Goal: Check status: Check status

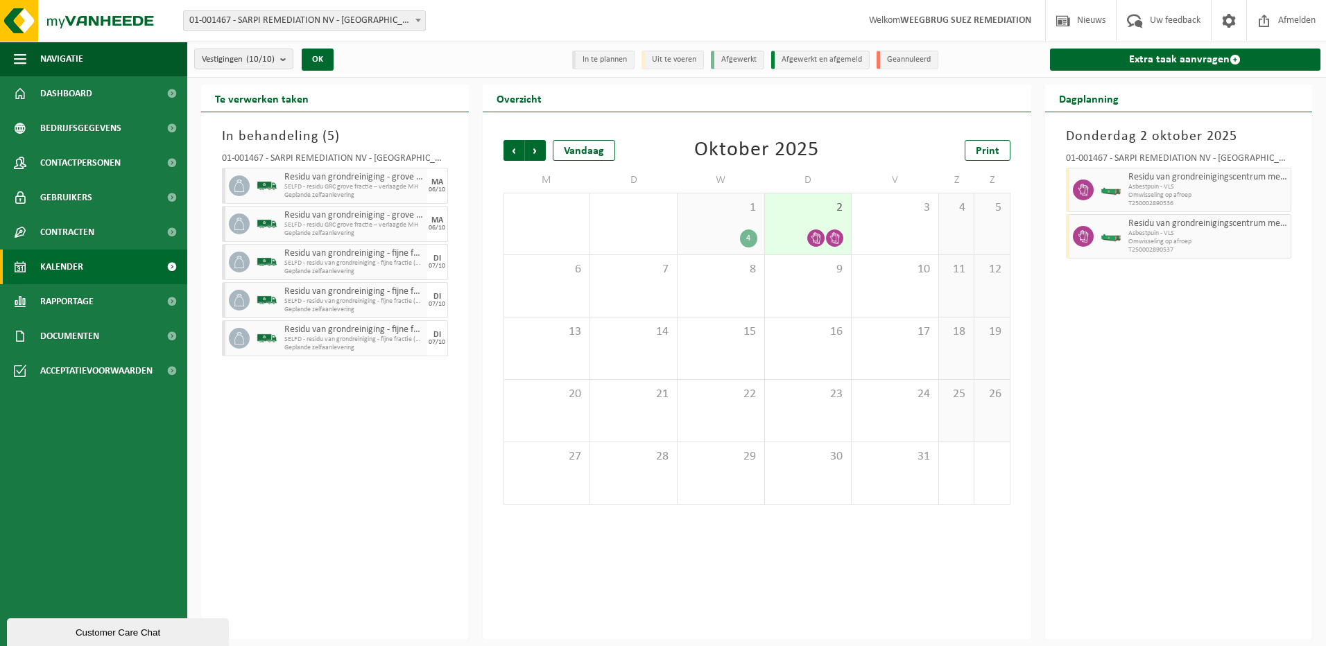
click at [704, 225] on div "1 4" at bounding box center [720, 223] width 87 height 61
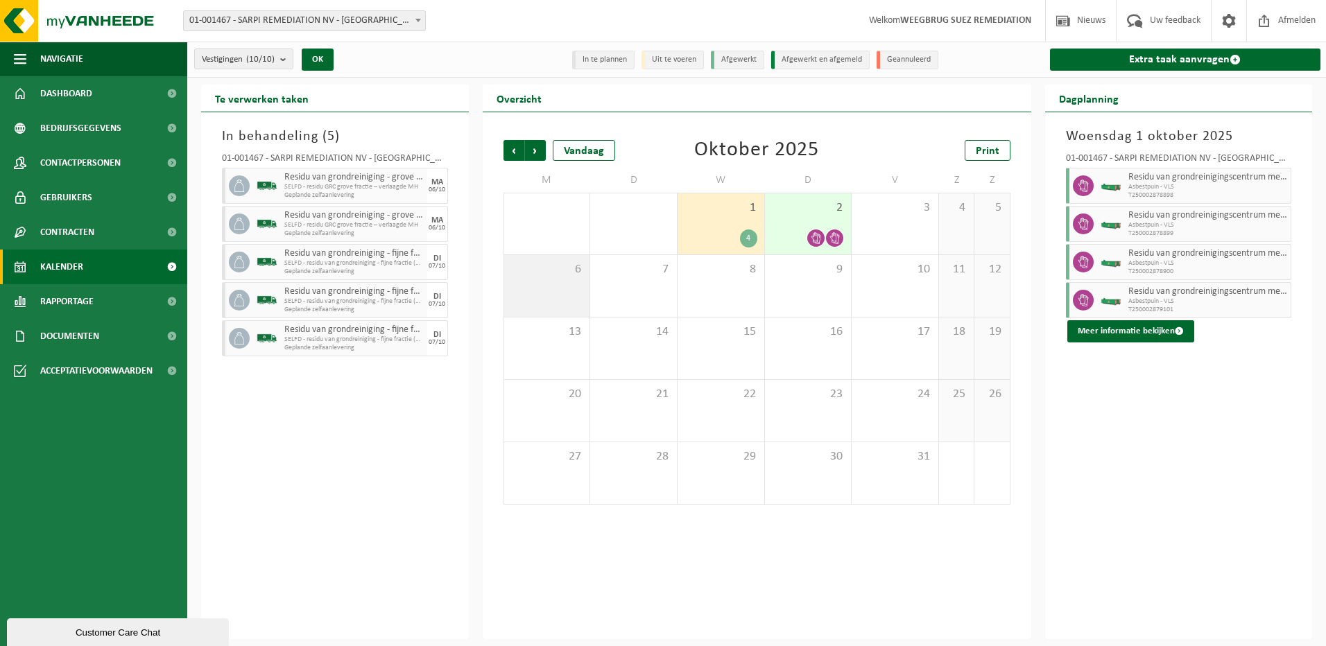
click at [573, 277] on div "6" at bounding box center [547, 286] width 86 height 62
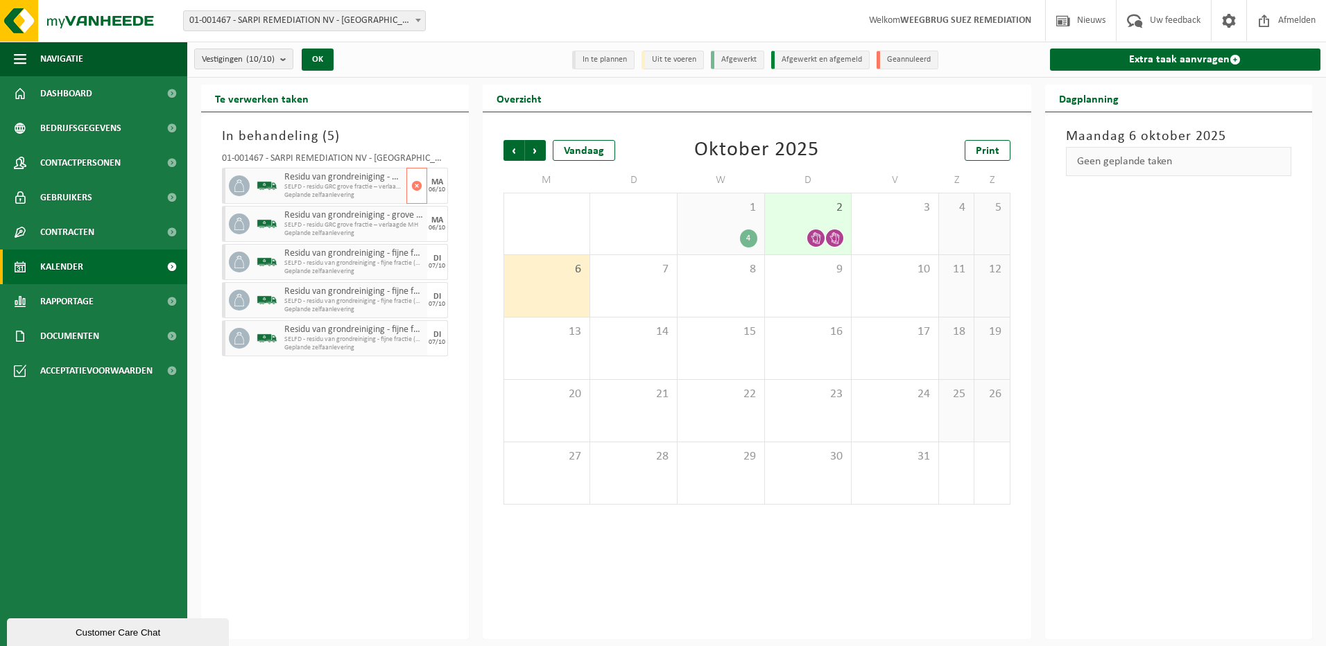
click at [441, 186] on div "06/10" at bounding box center [436, 189] width 17 height 7
click at [660, 281] on div "7" at bounding box center [633, 286] width 87 height 62
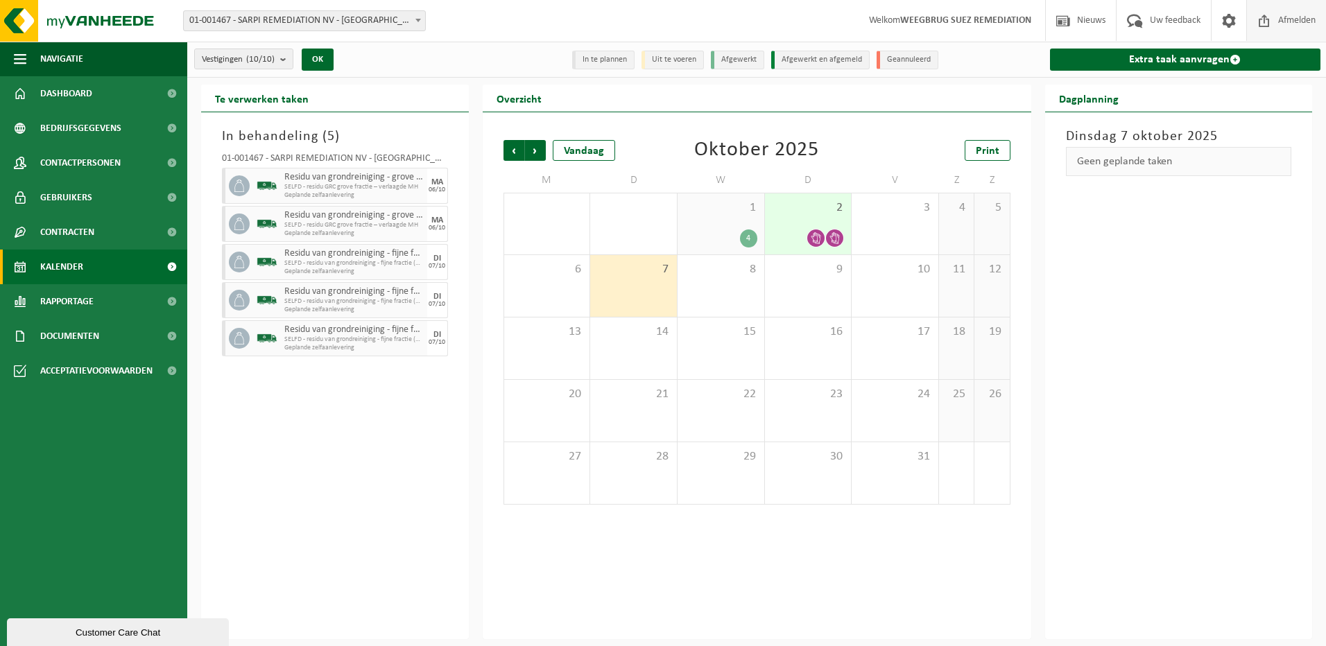
click at [1296, 21] on span "Afmelden" at bounding box center [1296, 20] width 44 height 41
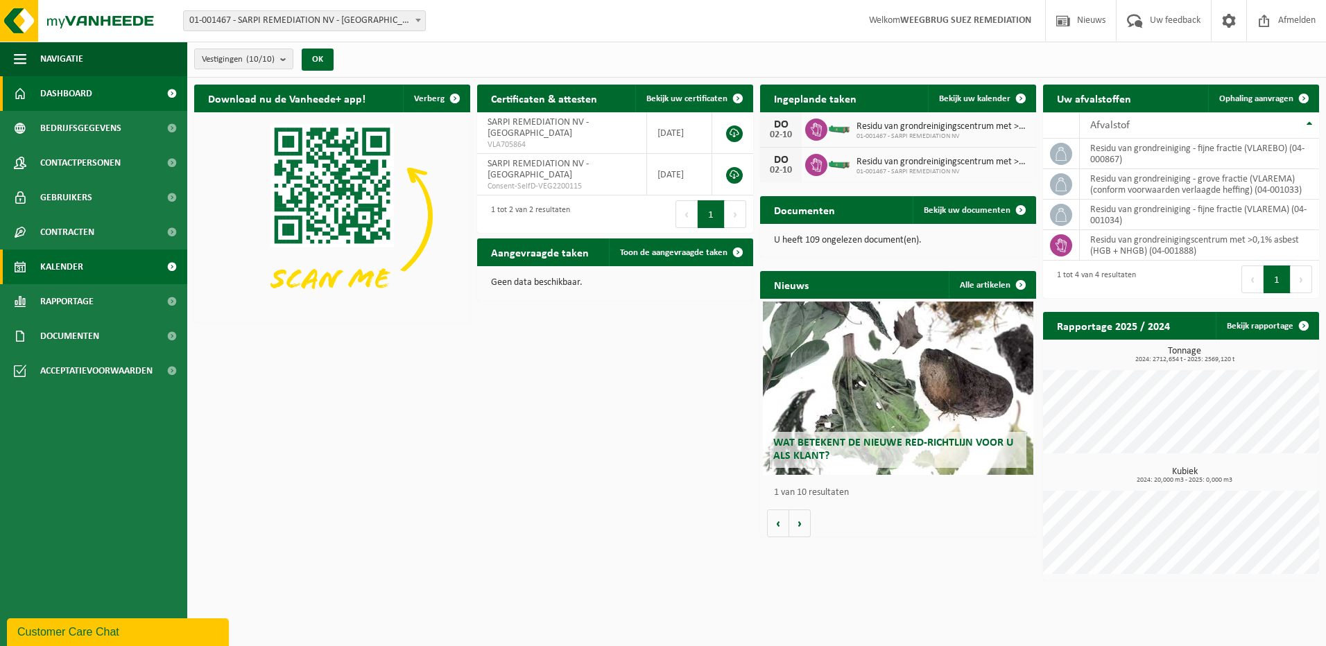
click at [65, 267] on span "Kalender" at bounding box center [61, 267] width 43 height 35
